Goal: Task Accomplishment & Management: Use online tool/utility

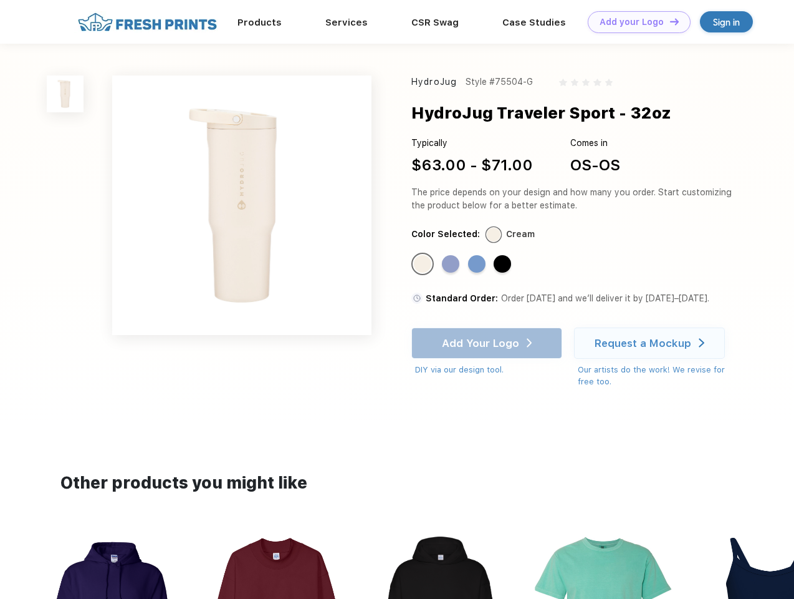
click at [635, 22] on link "Add your Logo Design Tool" at bounding box center [639, 22] width 103 height 22
click at [0, 0] on div "Design Tool" at bounding box center [0, 0] width 0 height 0
click at [669, 21] on link "Add your Logo Design Tool" at bounding box center [639, 22] width 103 height 22
click at [65, 94] on img at bounding box center [65, 93] width 37 height 37
click at [424, 264] on div "Standard Color" at bounding box center [422, 263] width 17 height 17
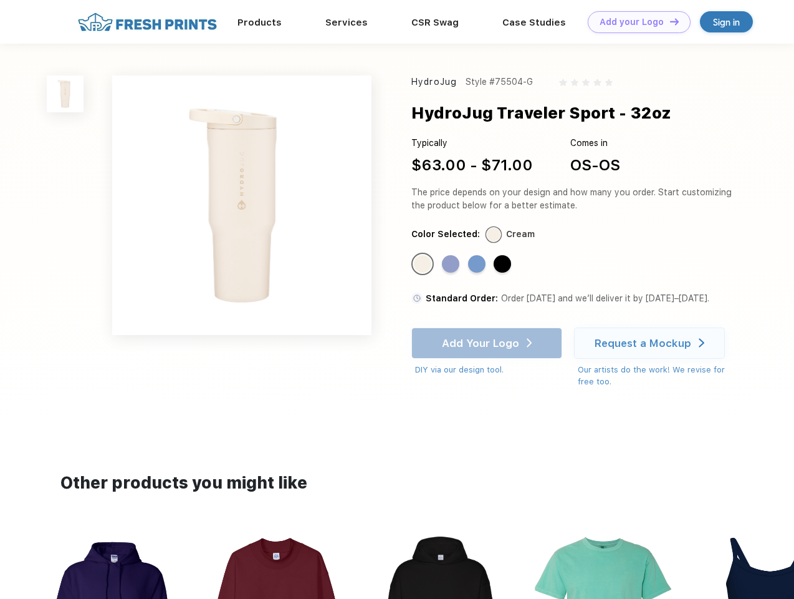
click at [452, 264] on div "Standard Color" at bounding box center [450, 263] width 17 height 17
click at [478, 264] on div "Standard Color" at bounding box center [476, 263] width 17 height 17
click at [504, 264] on div "Standard Color" at bounding box center [502, 263] width 17 height 17
click at [488, 343] on div "Add Your Logo DIY via our design tool. Ah shoot! This product isn't up in our d…" at bounding box center [487, 351] width 151 height 49
click at [652, 343] on div "Request a Mockup" at bounding box center [643, 343] width 97 height 12
